Goal: Information Seeking & Learning: Learn about a topic

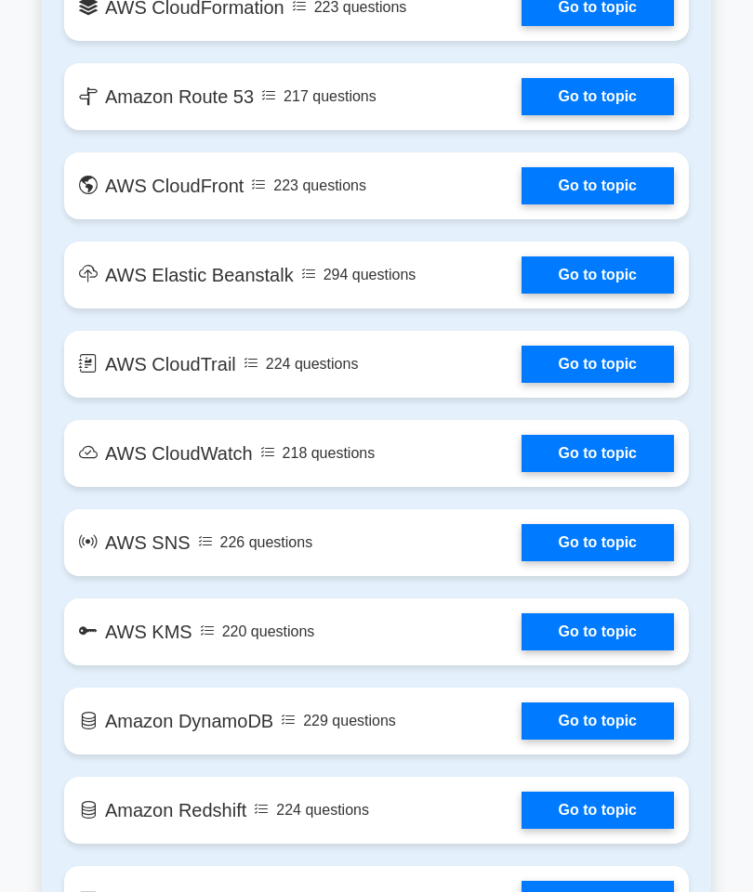
scroll to position [2289, 0]
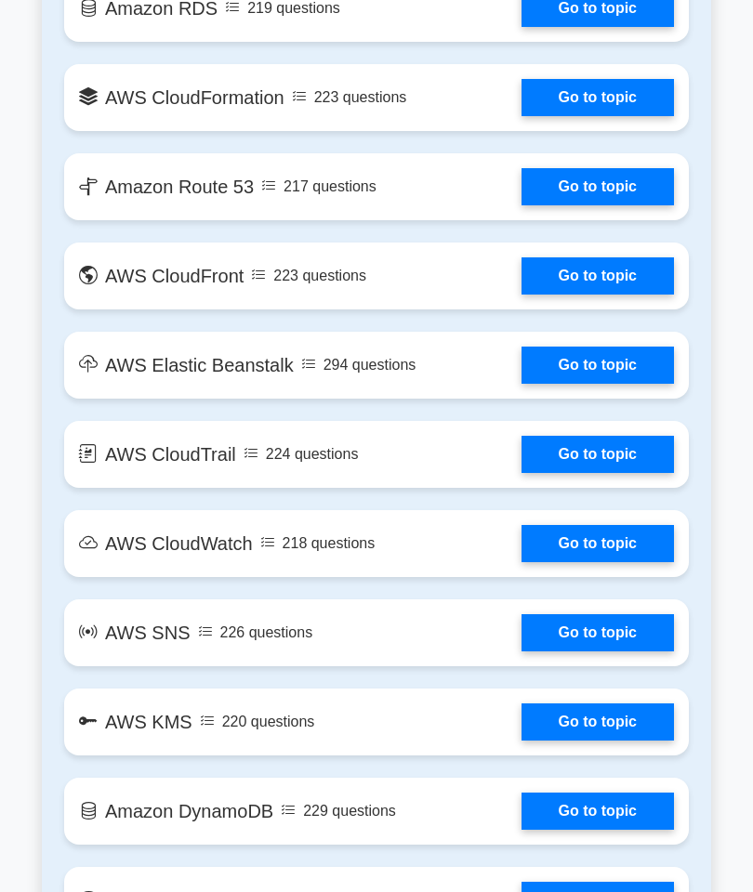
click at [613, 473] on link "Go to topic" at bounding box center [597, 454] width 152 height 37
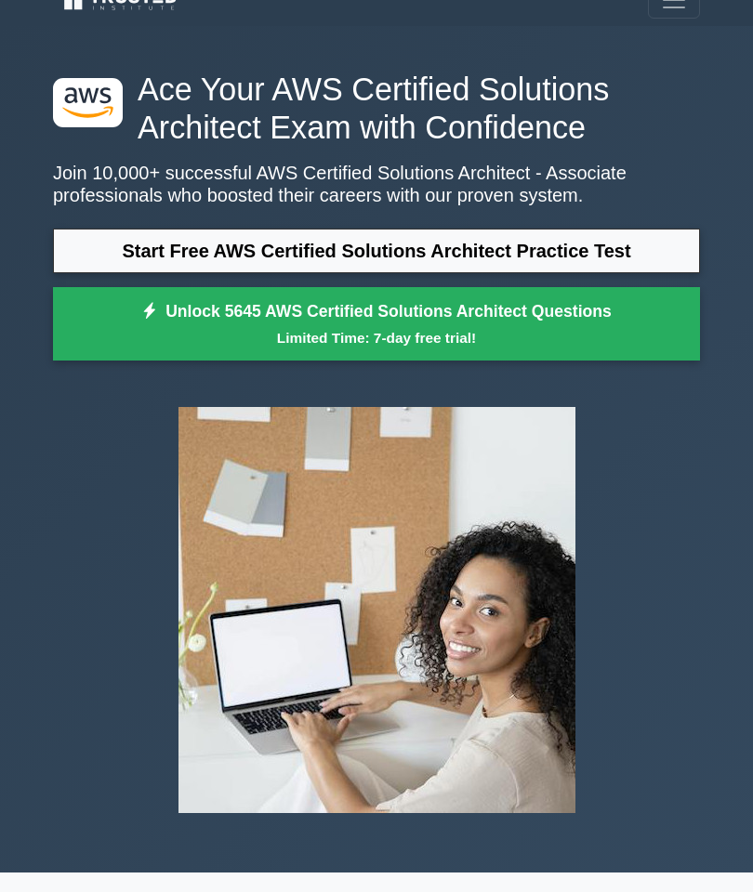
scroll to position [0, 0]
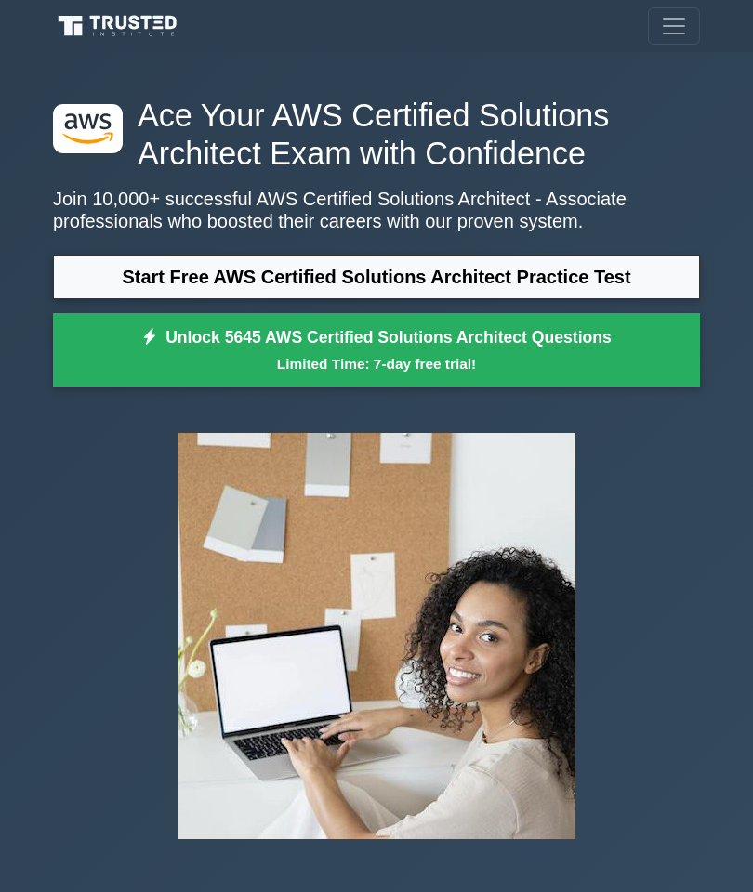
click at [672, 26] on span "Toggle navigation" at bounding box center [674, 26] width 28 height 28
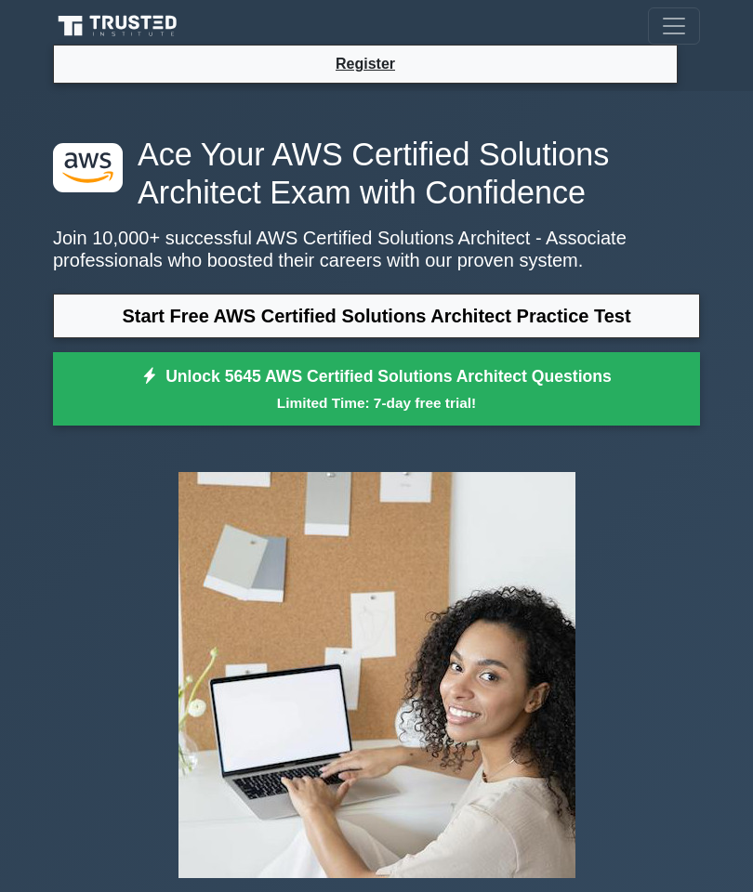
click at [725, 176] on div ".st0{fill:#252F3E;} .st1{fill-rule:evenodd;clip-rule:evenodd;fill:#FF9900;} Ace…" at bounding box center [376, 514] width 753 height 847
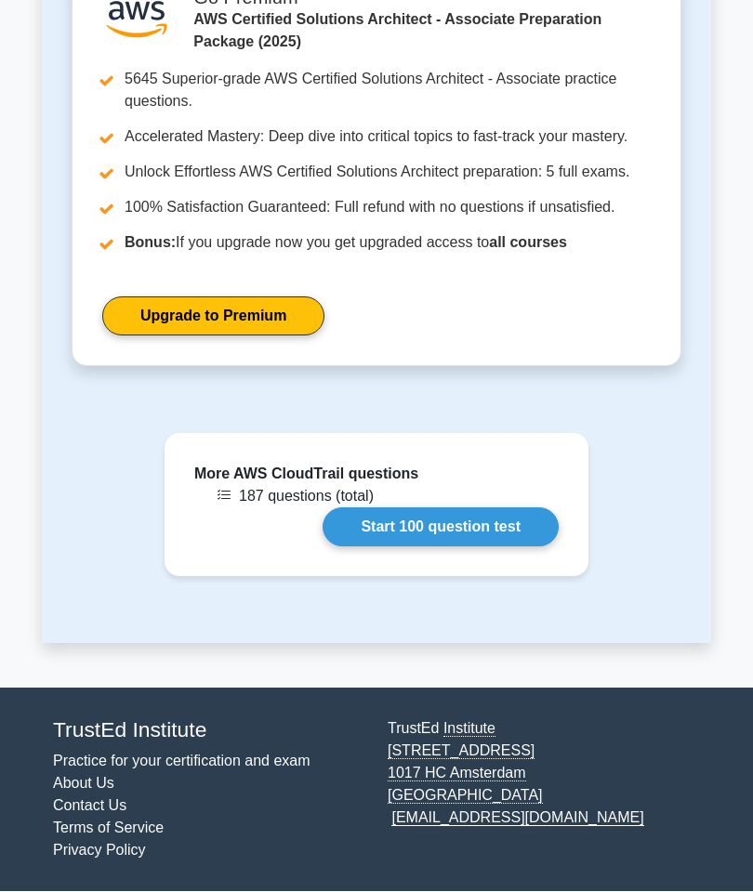
scroll to position [2473, 0]
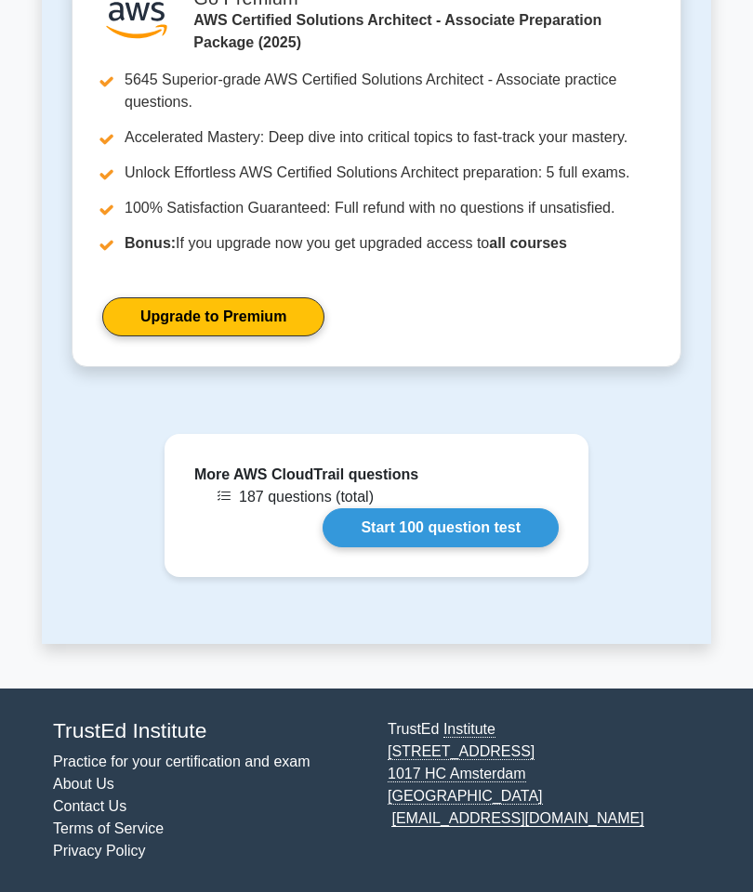
click at [500, 548] on link "Start 100 question test" at bounding box center [441, 527] width 236 height 39
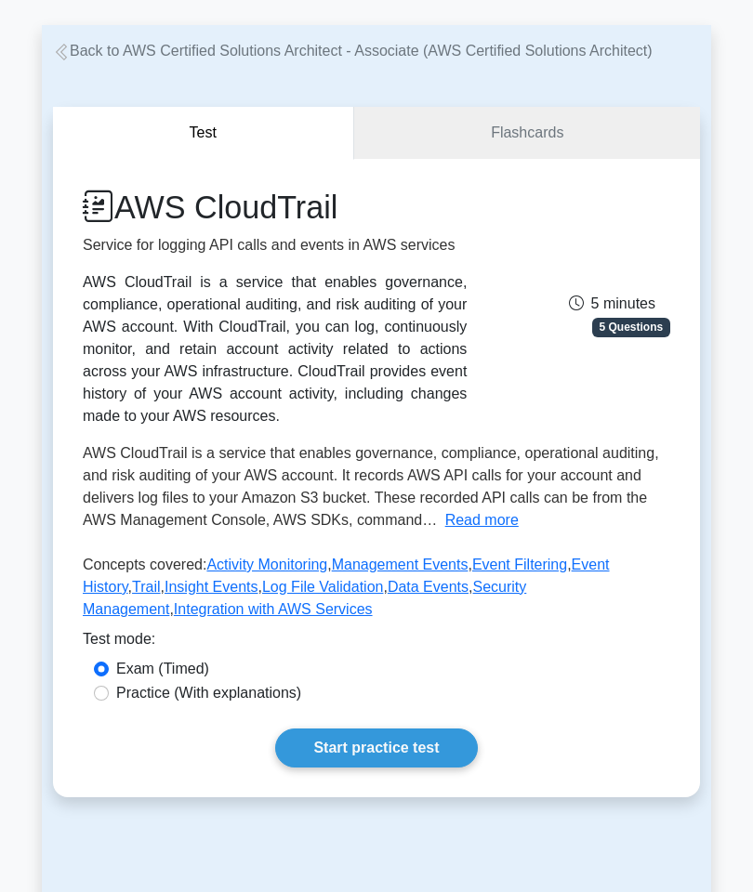
scroll to position [0, 0]
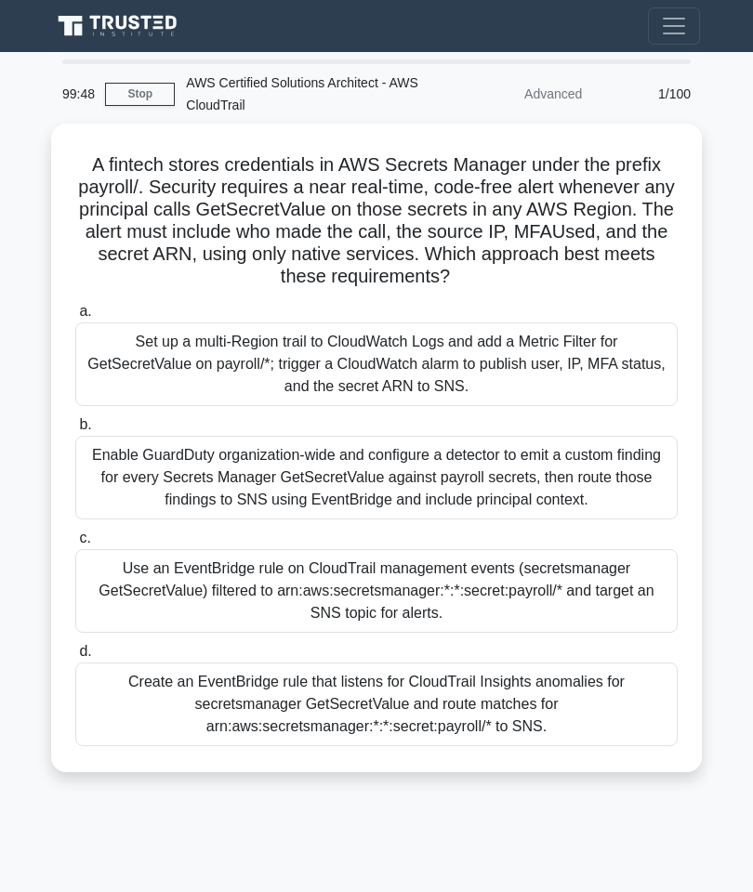
click at [462, 605] on div "Use an EventBridge rule on CloudTrail management events (secretsmanager GetSecr…" at bounding box center [376, 591] width 602 height 84
click at [75, 545] on input "c. Use an EventBridge rule on CloudTrail management events (secretsmanager GetS…" at bounding box center [75, 539] width 0 height 12
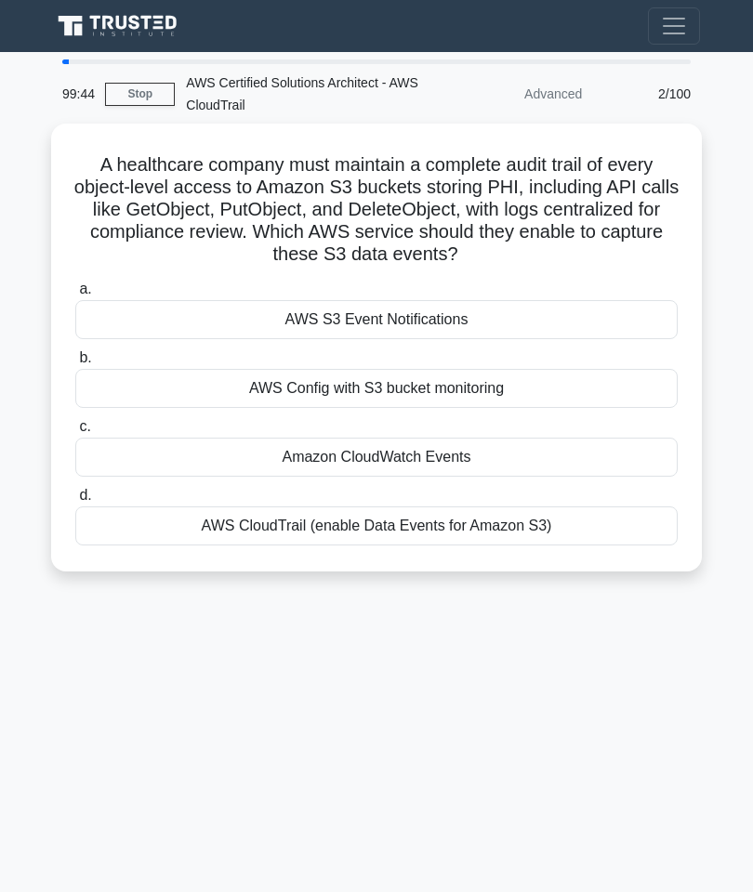
click at [472, 471] on div "Amazon CloudWatch Events" at bounding box center [376, 457] width 602 height 39
click at [75, 433] on input "c. Amazon CloudWatch Events" at bounding box center [75, 427] width 0 height 12
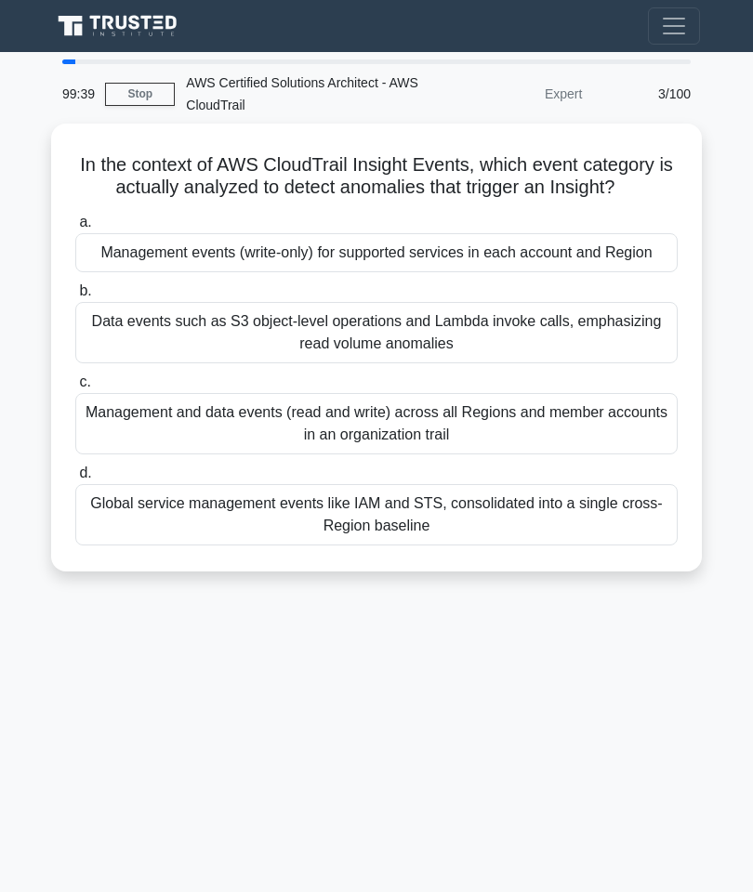
click at [465, 455] on div "Management and data events (read and write) across all Regions and member accou…" at bounding box center [376, 423] width 602 height 61
click at [75, 389] on input "c. Management and data events (read and write) across all Regions and member ac…" at bounding box center [75, 382] width 0 height 12
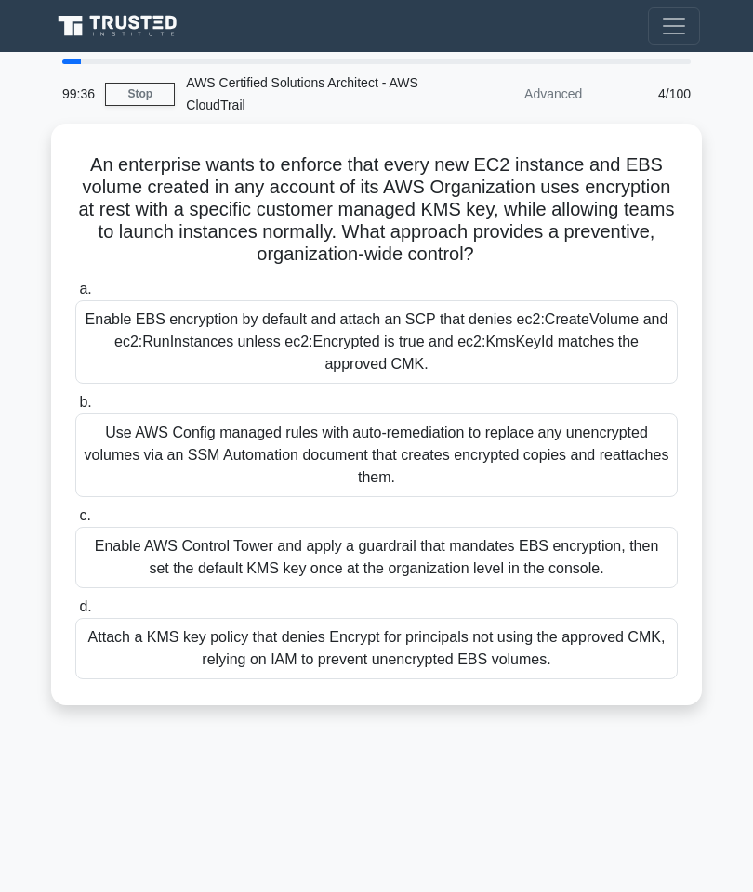
click at [678, 24] on span "Toggle navigation" at bounding box center [674, 26] width 28 height 28
